Goal: Find specific page/section: Find specific page/section

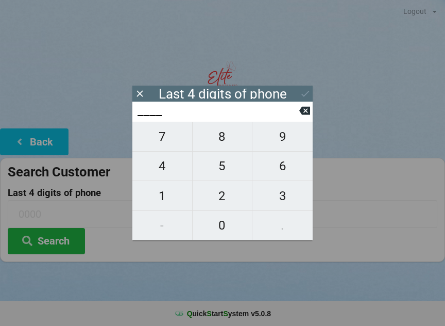
click at [163, 140] on span "7" at bounding box center [162, 137] width 60 height 22
type input "7___"
click at [299, 112] on icon at bounding box center [304, 110] width 11 height 11
type input "____"
click at [278, 195] on span "3" at bounding box center [282, 196] width 60 height 22
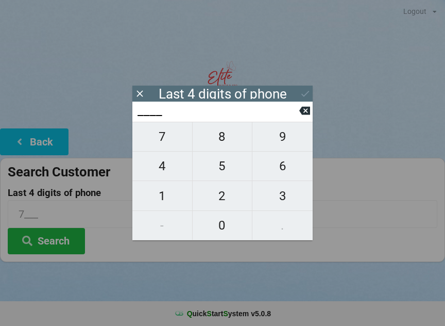
type input "3___"
click at [281, 170] on span "6" at bounding box center [282, 166] width 60 height 22
type input "36__"
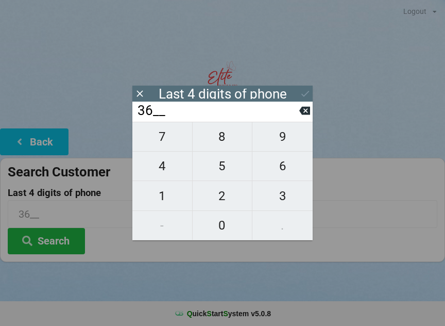
click at [223, 141] on span "8" at bounding box center [223, 137] width 60 height 22
type input "368_"
click at [220, 216] on span "0" at bounding box center [223, 225] width 60 height 22
type input "3680"
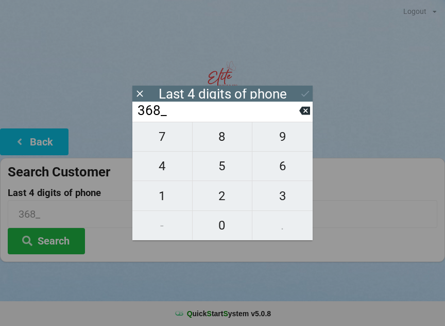
type input "3680"
click at [47, 235] on button "Search" at bounding box center [46, 241] width 77 height 26
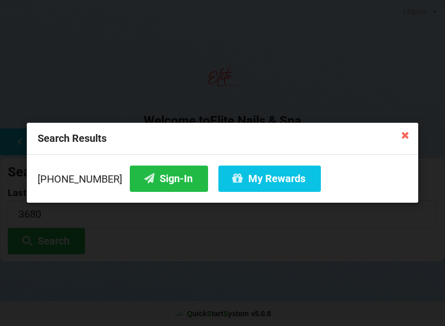
click at [143, 176] on button "Sign-In" at bounding box center [169, 178] width 78 height 26
